Goal: Transaction & Acquisition: Book appointment/travel/reservation

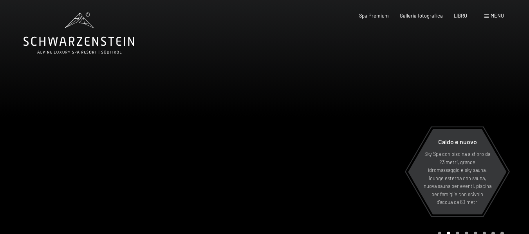
click at [495, 16] on font "menu" at bounding box center [496, 16] width 13 height 6
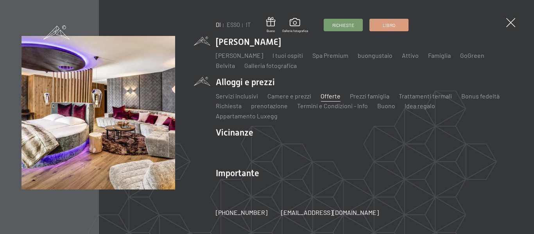
click at [328, 99] on font "Offerte" at bounding box center [331, 95] width 20 height 7
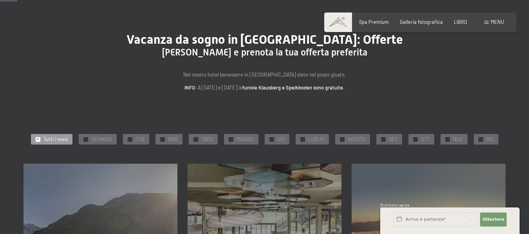
scroll to position [78, 0]
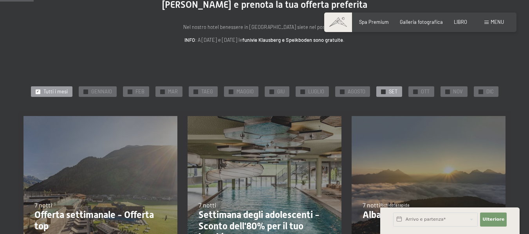
click at [393, 91] on font "SET" at bounding box center [393, 91] width 9 height 6
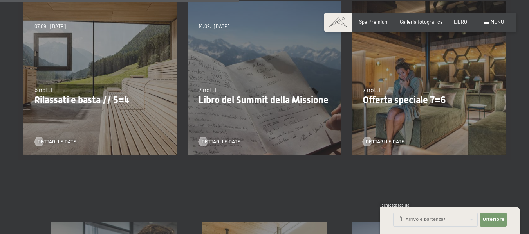
scroll to position [352, 0]
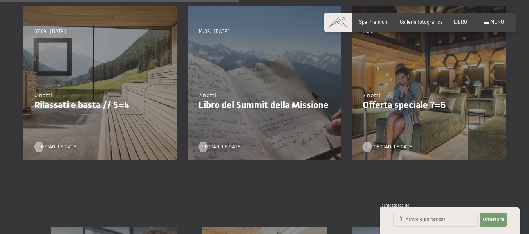
click at [376, 146] on font "Dettagli e date" at bounding box center [392, 147] width 39 height 6
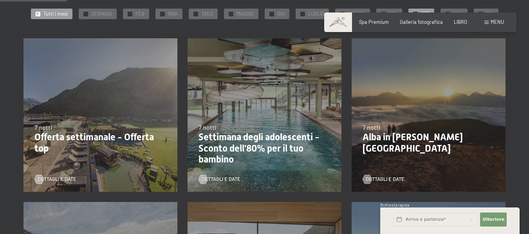
scroll to position [156, 0]
click at [101, 139] on font "Offerta settimanale - Offerta top" at bounding box center [93, 142] width 119 height 22
click at [86, 136] on font "Offerta settimanale - Offerta top" at bounding box center [93, 142] width 119 height 22
click at [69, 178] on font "Dettagli e date" at bounding box center [64, 179] width 39 height 6
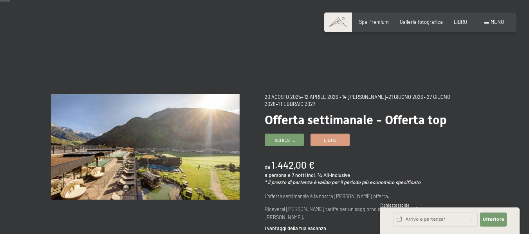
scroll to position [39, 0]
